Goal: Navigation & Orientation: Find specific page/section

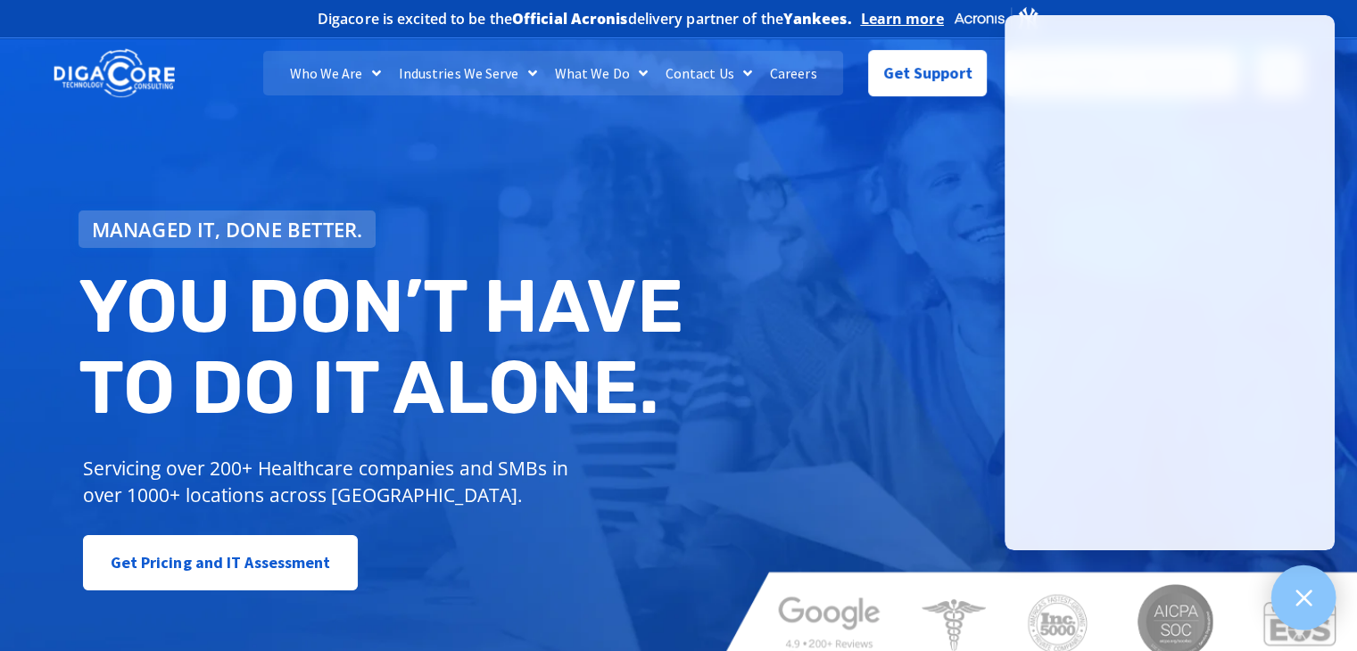
click at [1297, 606] on icon at bounding box center [1303, 597] width 23 height 23
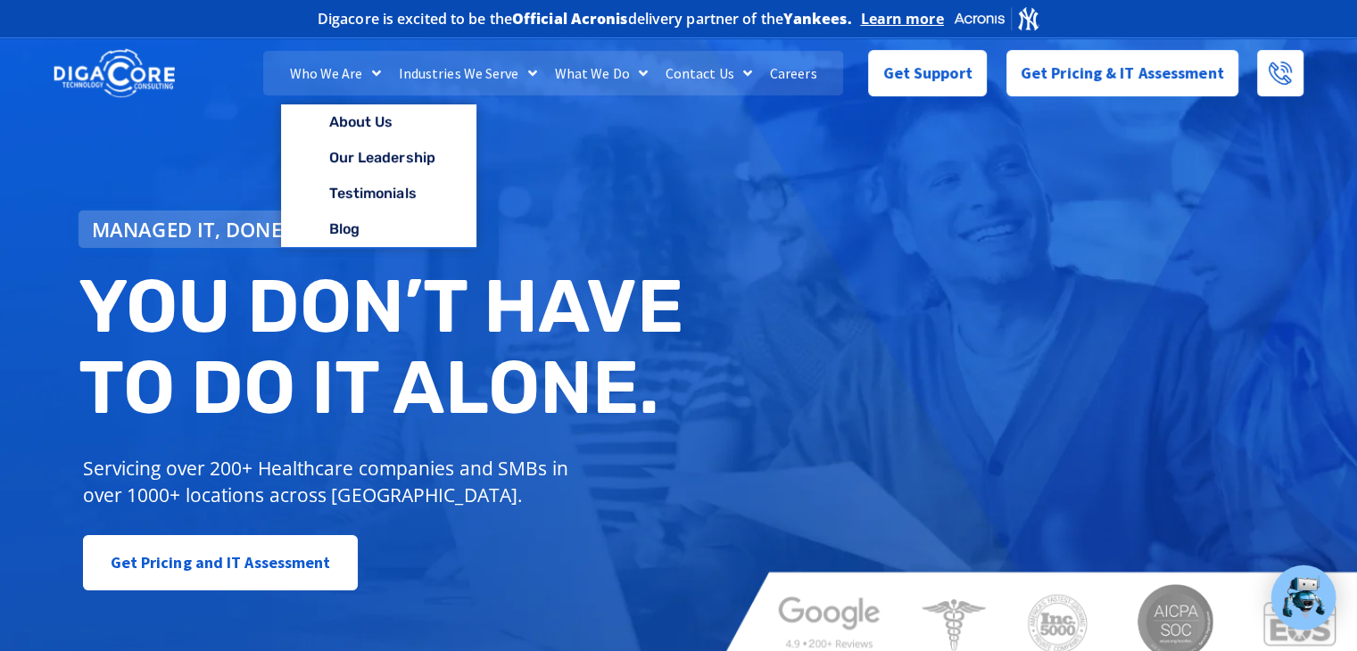
click at [328, 74] on link "Who We Are" at bounding box center [335, 73] width 109 height 45
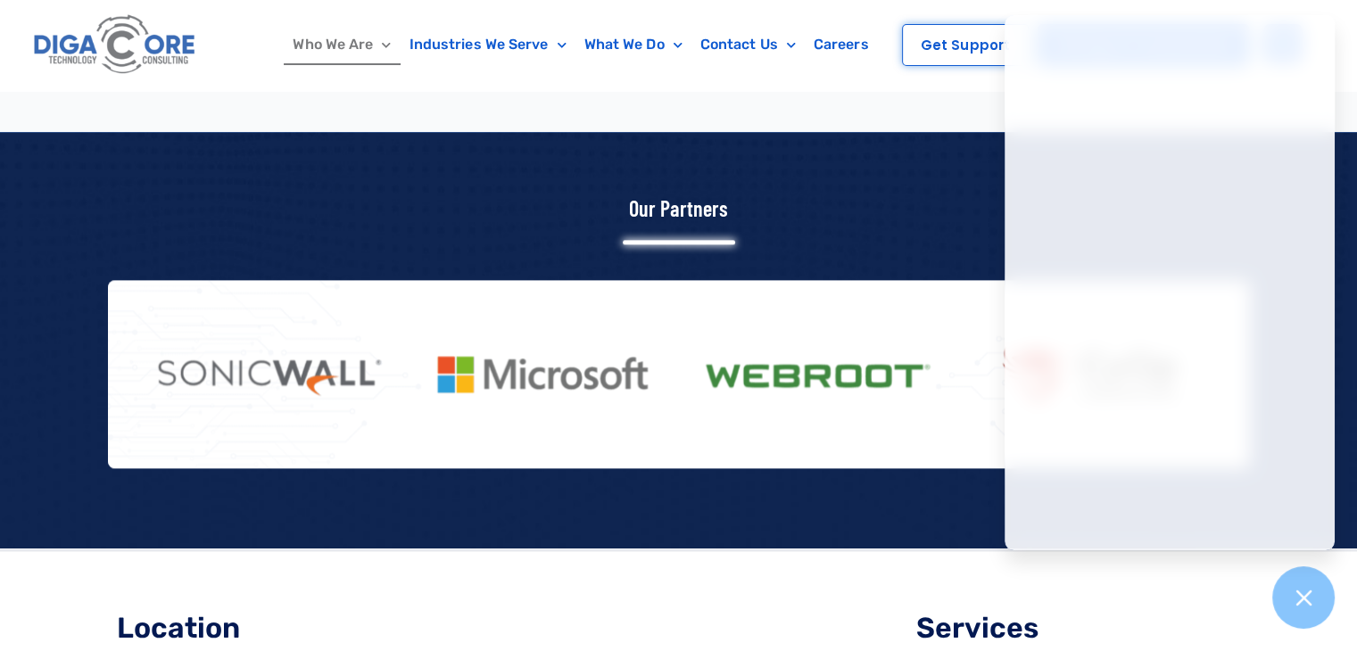
scroll to position [2156, 0]
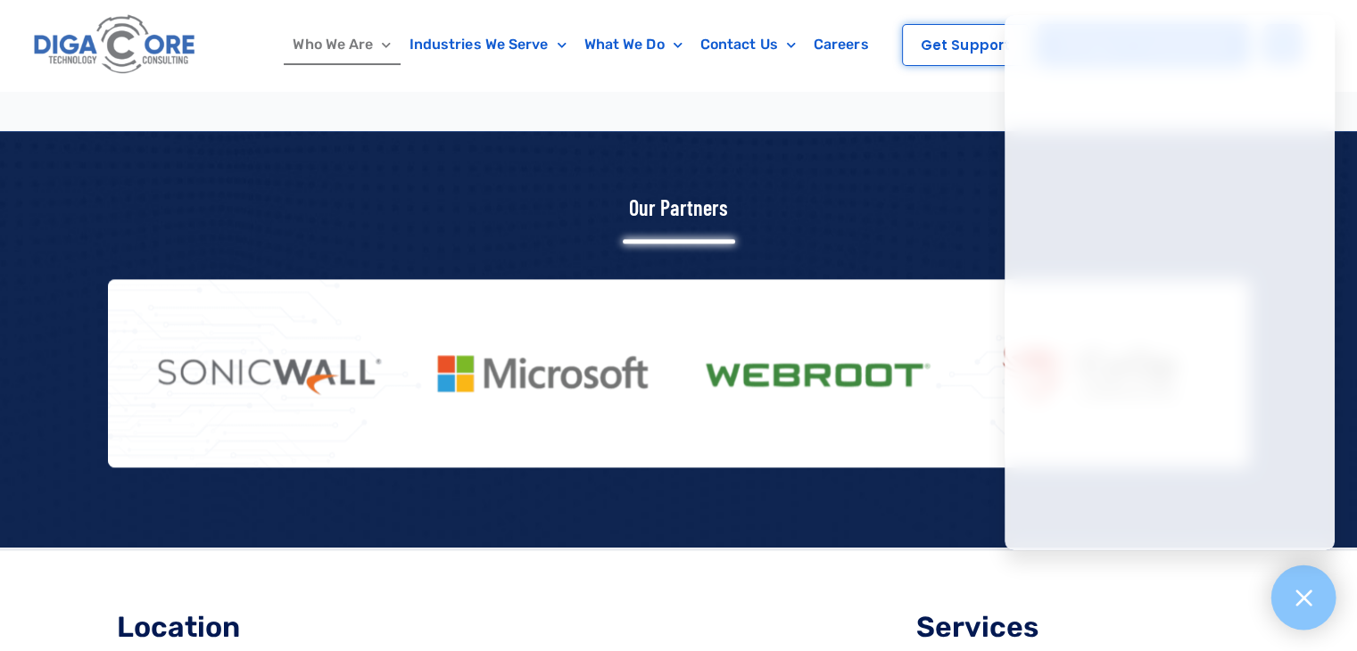
click at [1311, 604] on icon at bounding box center [1304, 598] width 16 height 16
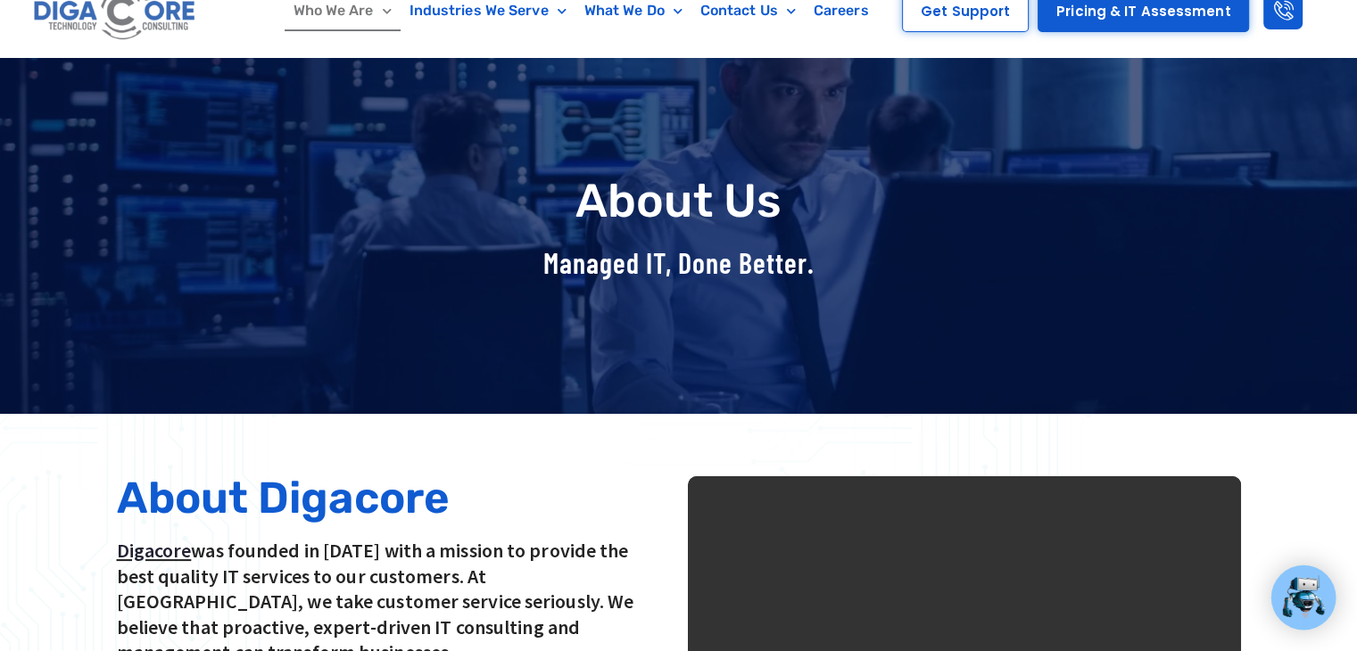
scroll to position [0, 0]
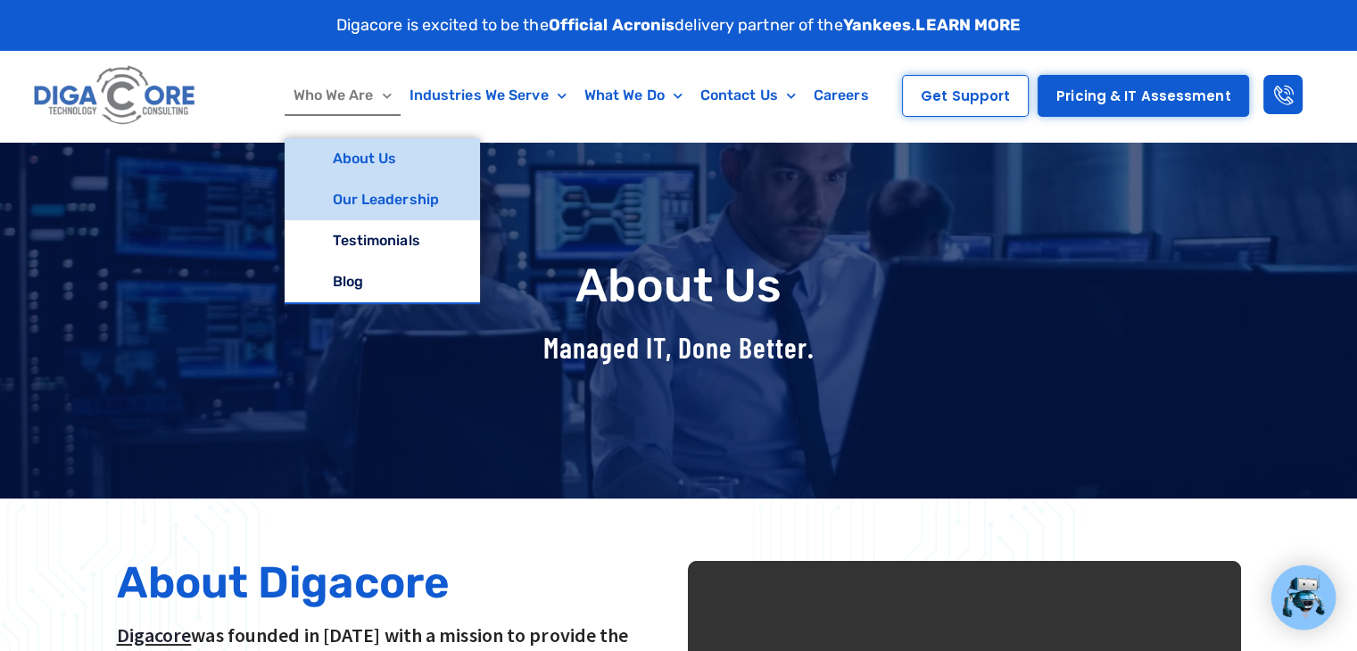
click at [381, 199] on link "Our Leadership" at bounding box center [382, 199] width 195 height 41
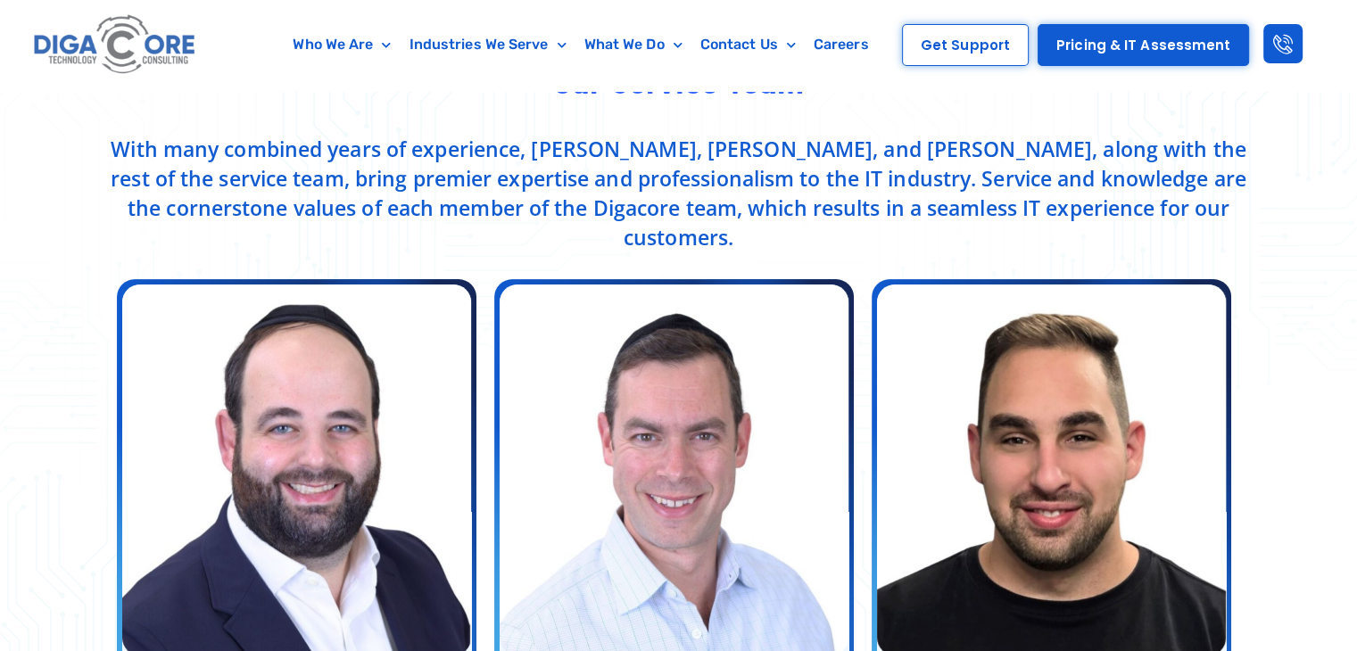
scroll to position [730, 0]
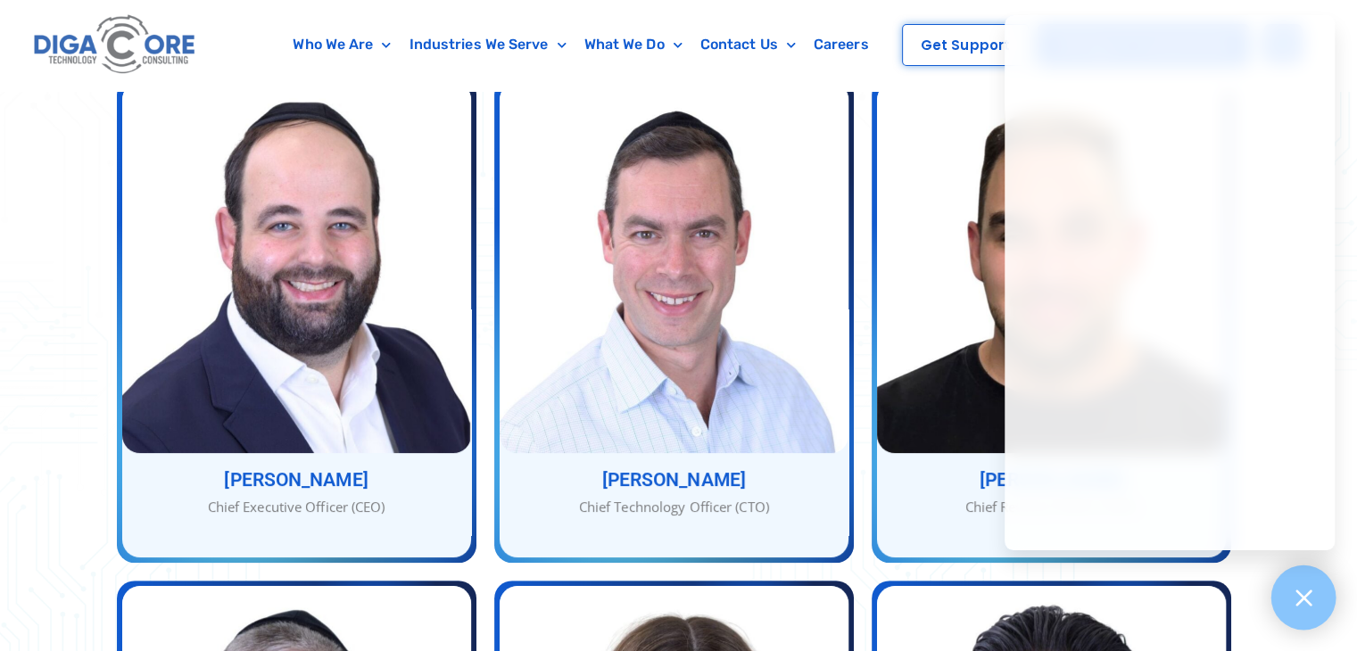
click at [1290, 601] on div at bounding box center [1304, 598] width 65 height 65
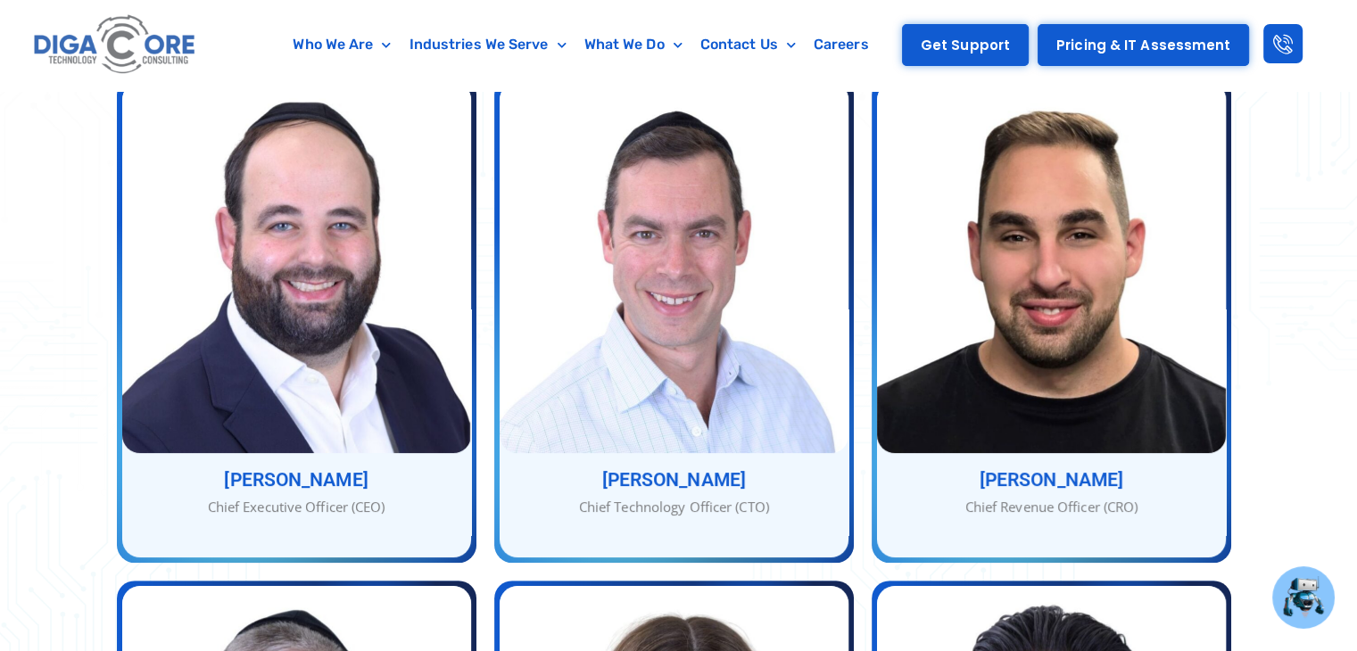
drag, startPoint x: 1290, startPoint y: 601, endPoint x: 994, endPoint y: 33, distance: 640.3
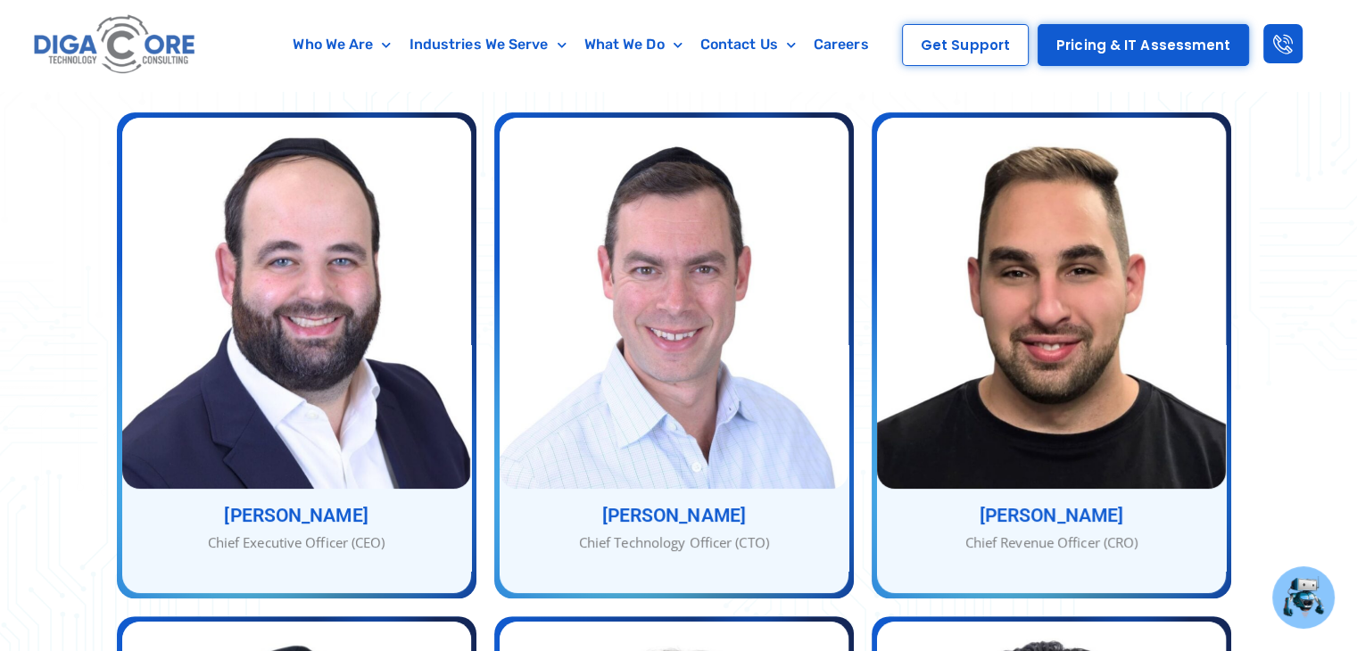
scroll to position [695, 0]
